Goal: Transaction & Acquisition: Purchase product/service

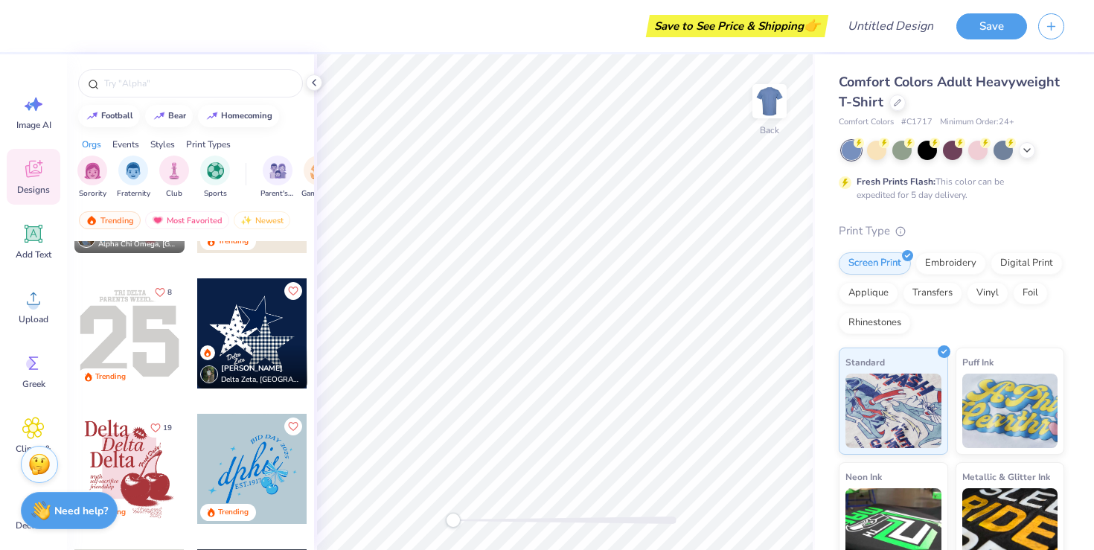
scroll to position [2057, 0]
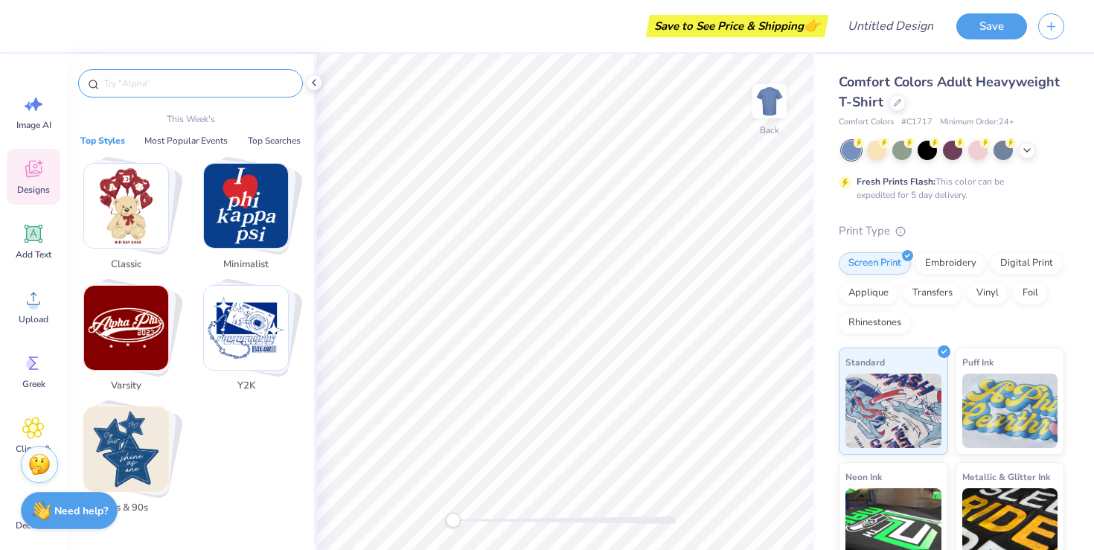
click at [191, 85] on input "text" at bounding box center [198, 83] width 190 height 15
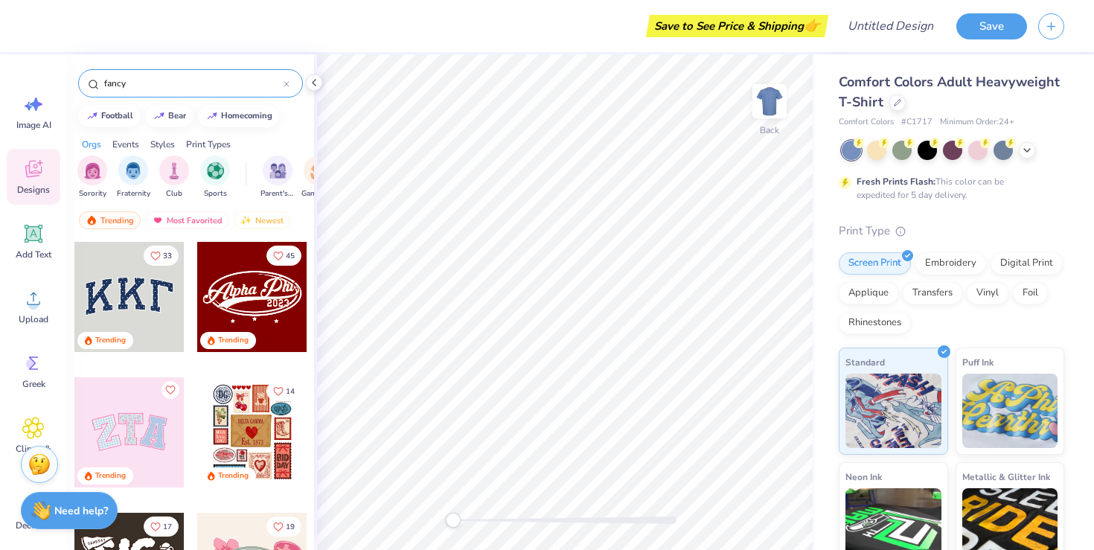
type input "fancy"
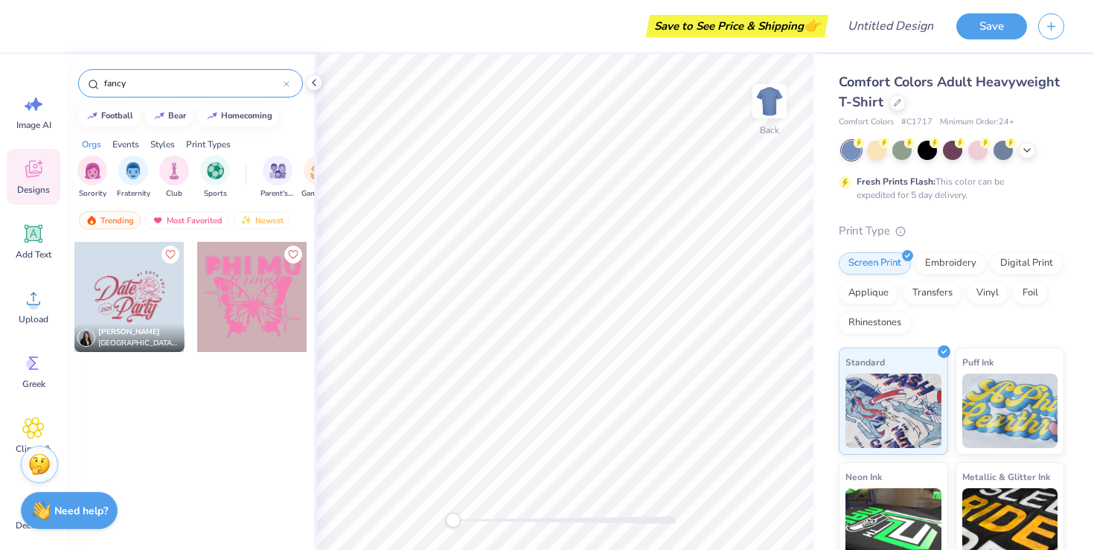
click at [169, 92] on div "fancy" at bounding box center [190, 83] width 225 height 28
click at [137, 83] on input "fancy" at bounding box center [193, 83] width 181 height 15
click at [131, 183] on div "filter for Fraternity" at bounding box center [133, 169] width 30 height 30
click at [180, 76] on input "fancy" at bounding box center [193, 83] width 181 height 15
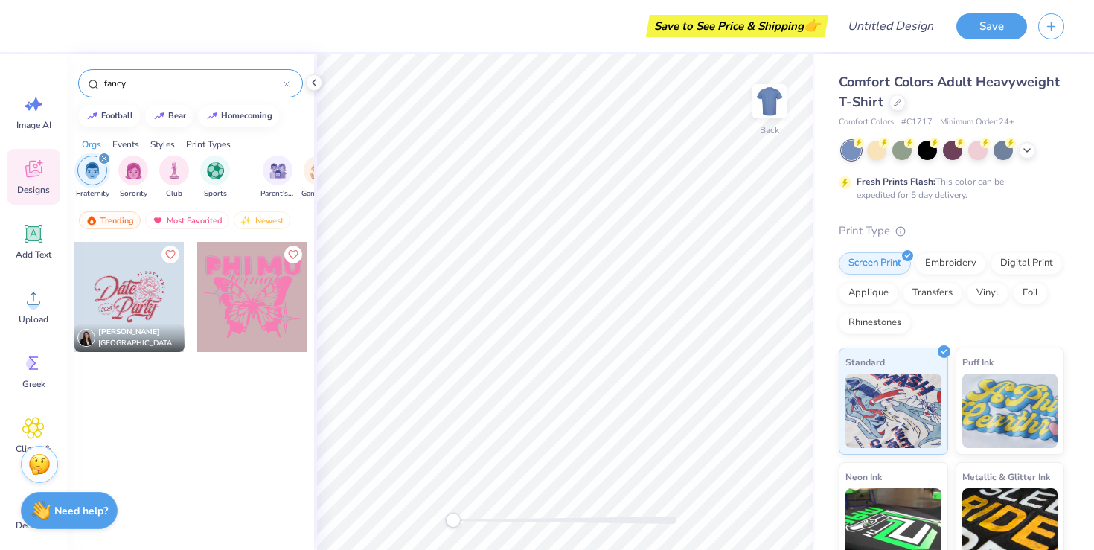
drag, startPoint x: 180, startPoint y: 75, endPoint x: 166, endPoint y: 74, distance: 14.2
click at [175, 75] on div "fancy" at bounding box center [190, 83] width 225 height 28
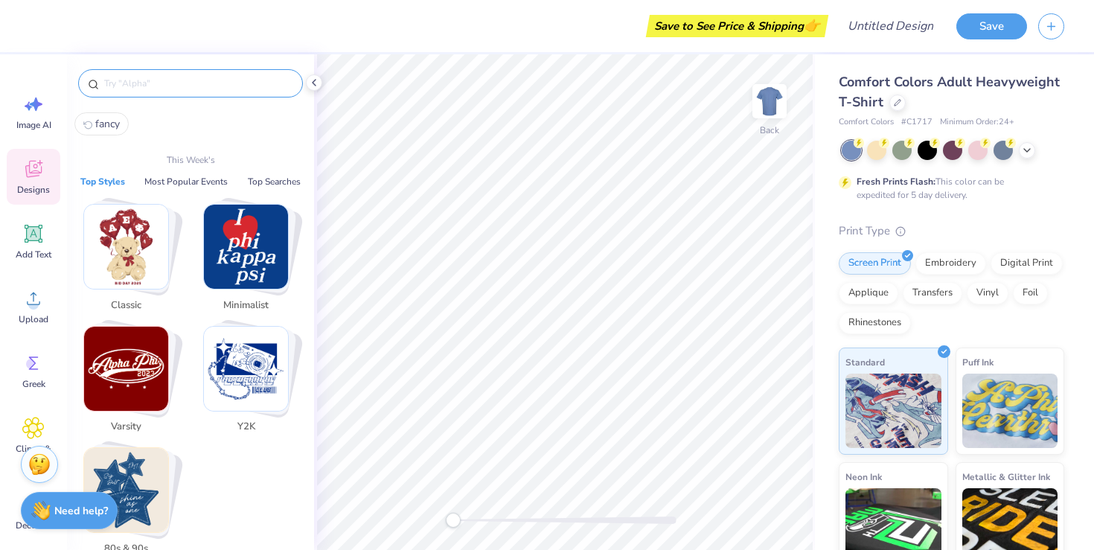
click at [143, 472] on img "Stack Card Button 80s & 90s" at bounding box center [126, 490] width 84 height 84
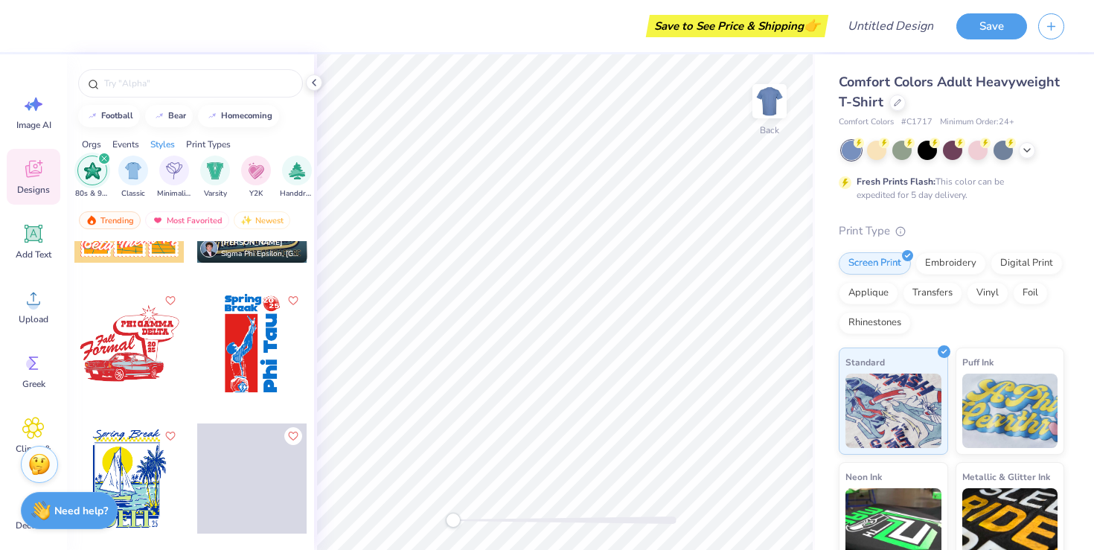
scroll to position [374, 0]
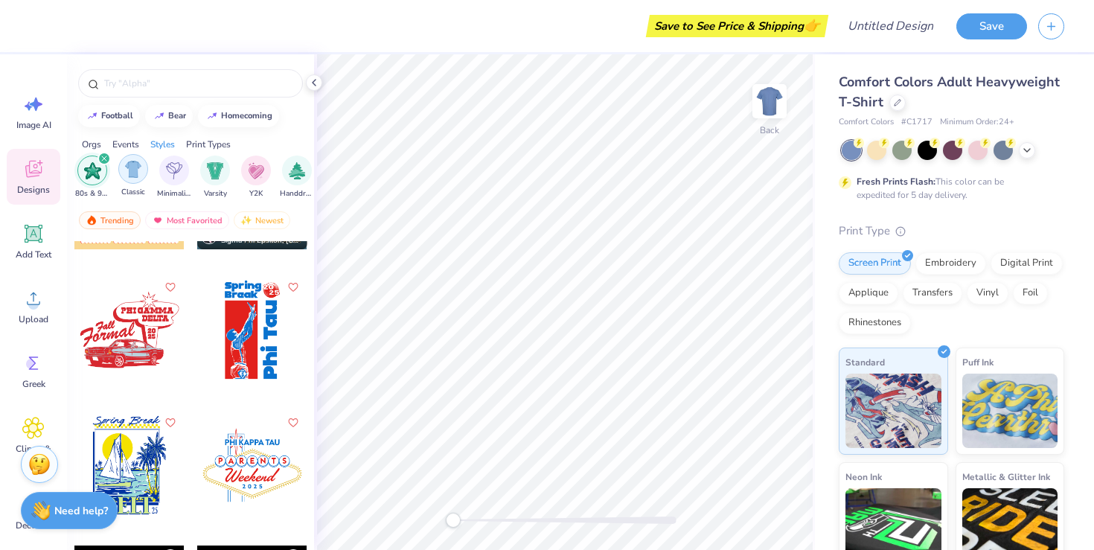
click at [99, 161] on div "filter for 80s & 90s" at bounding box center [103, 158] width 13 height 13
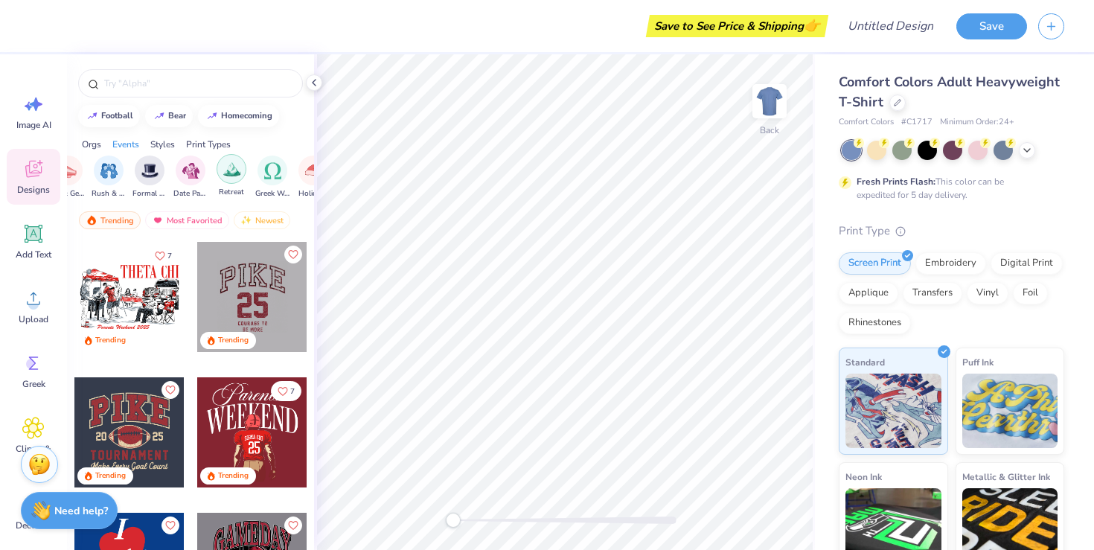
scroll to position [0, 0]
click at [134, 171] on img "filter for Sorority" at bounding box center [133, 169] width 17 height 17
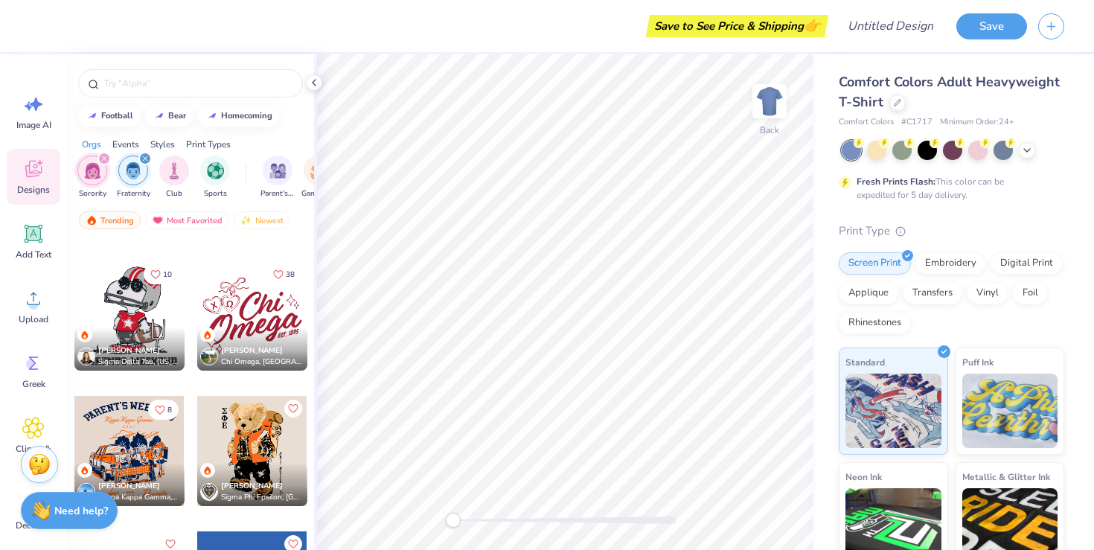
scroll to position [4705, 0]
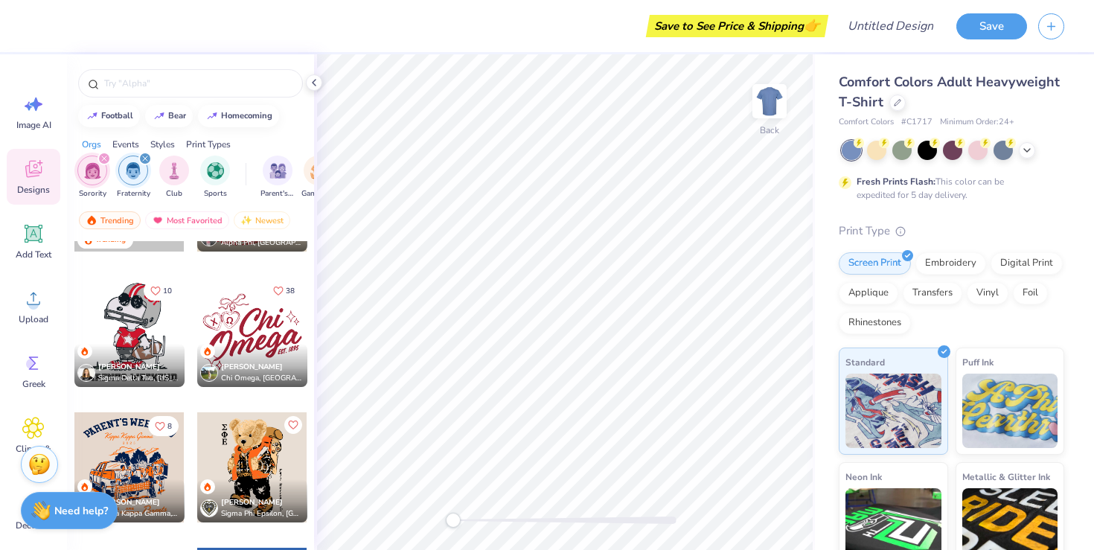
click at [252, 319] on div at bounding box center [252, 332] width 110 height 110
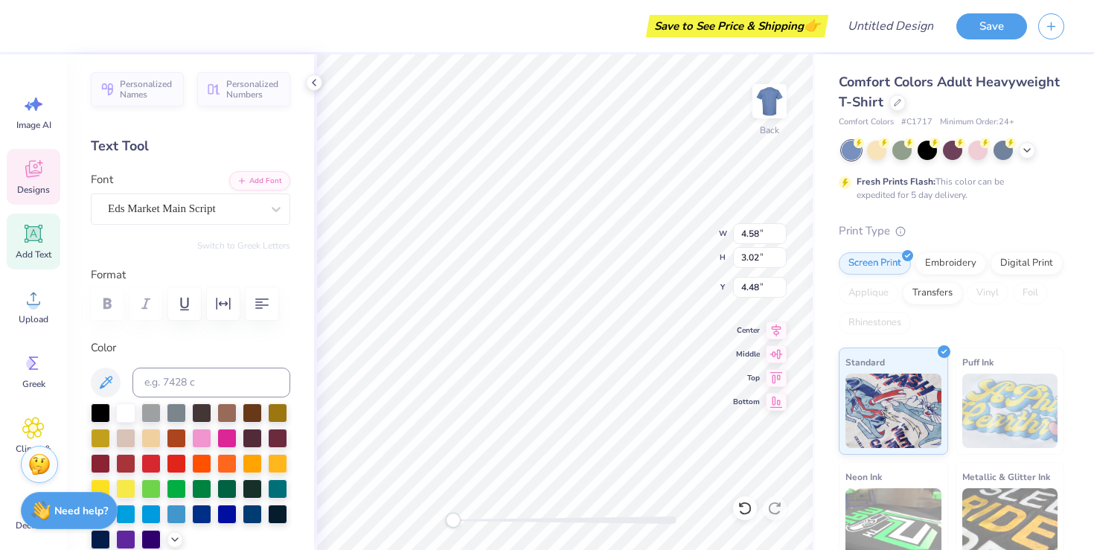
click at [29, 190] on span "Designs" at bounding box center [33, 190] width 33 height 12
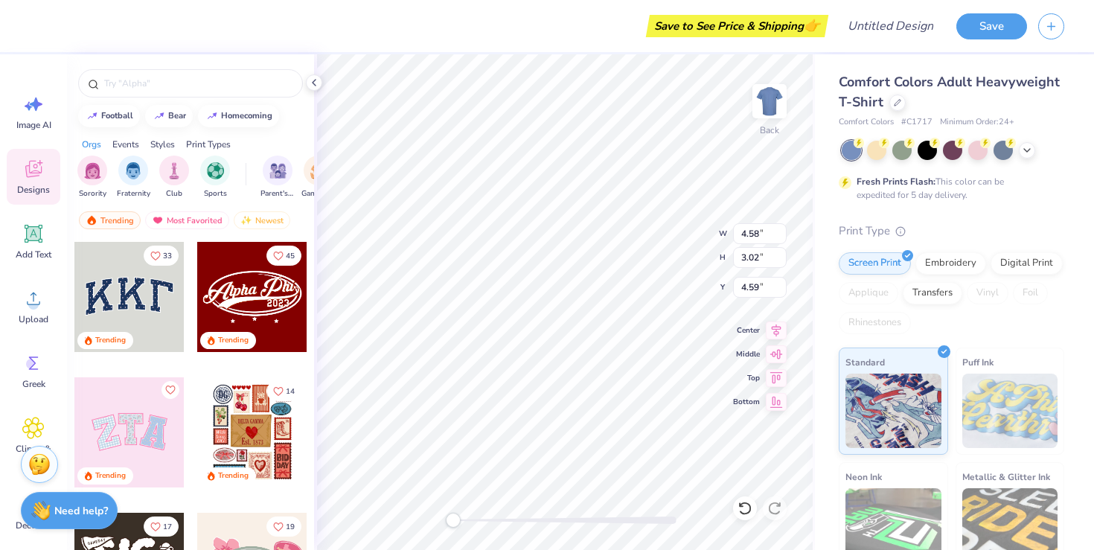
type input "4.59"
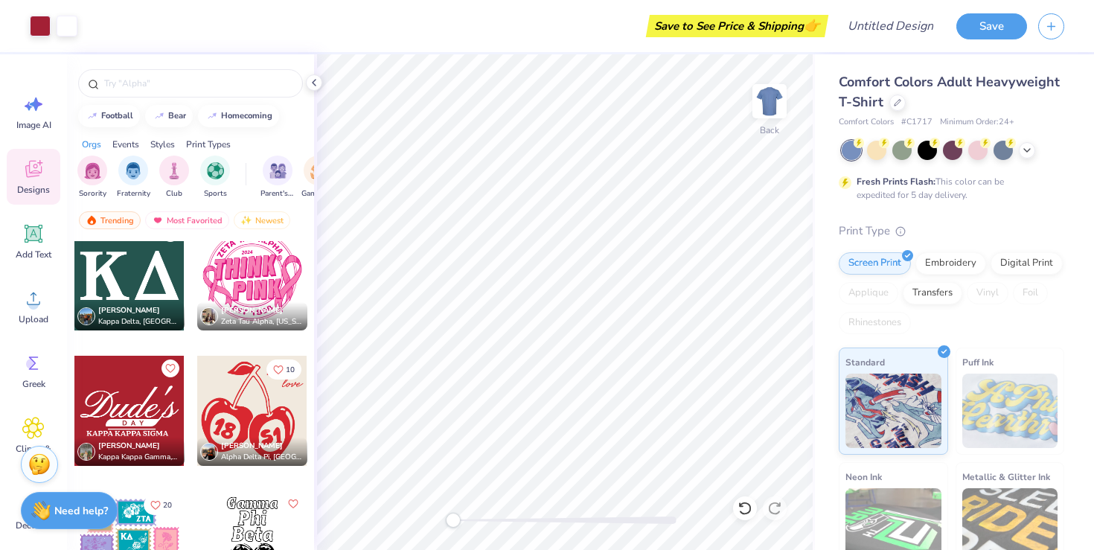
scroll to position [19672, 0]
